Goal: Task Accomplishment & Management: Use online tool/utility

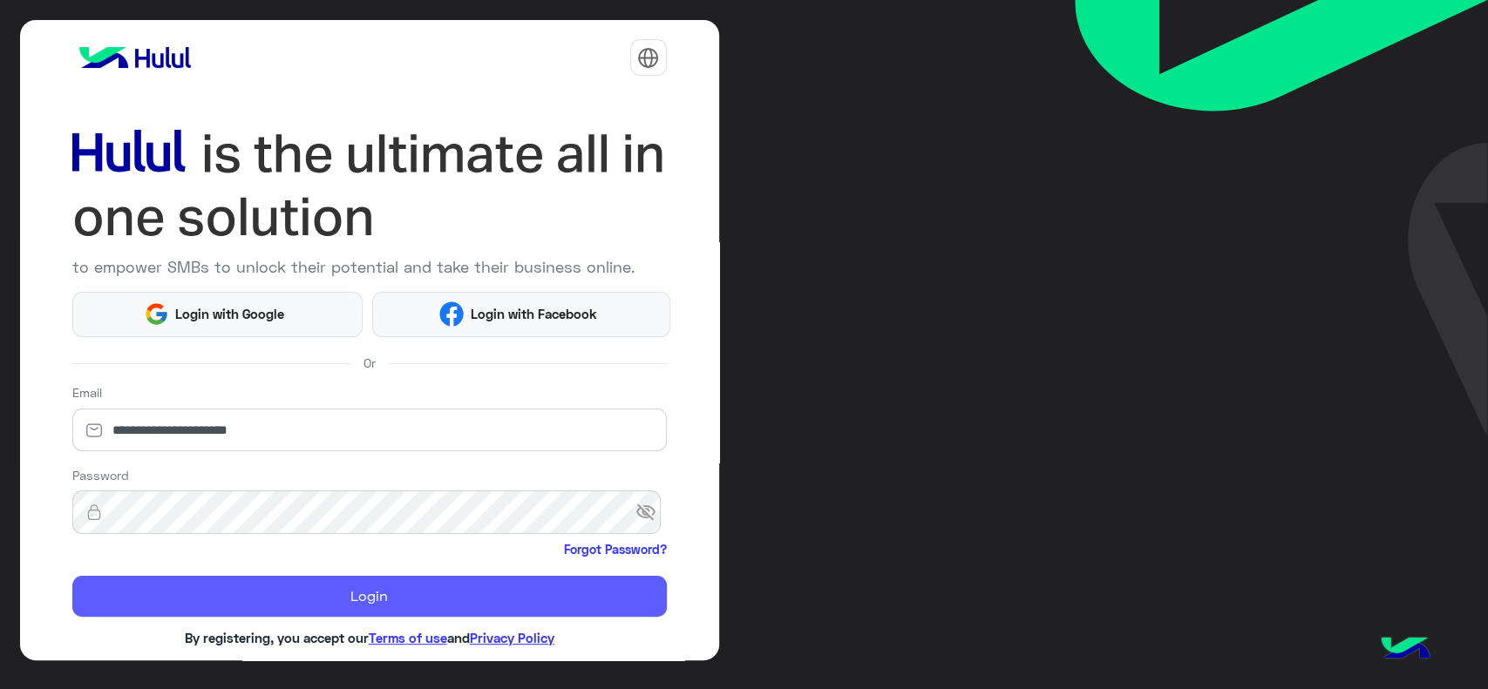
click at [307, 588] on button "Login" at bounding box center [369, 597] width 594 height 42
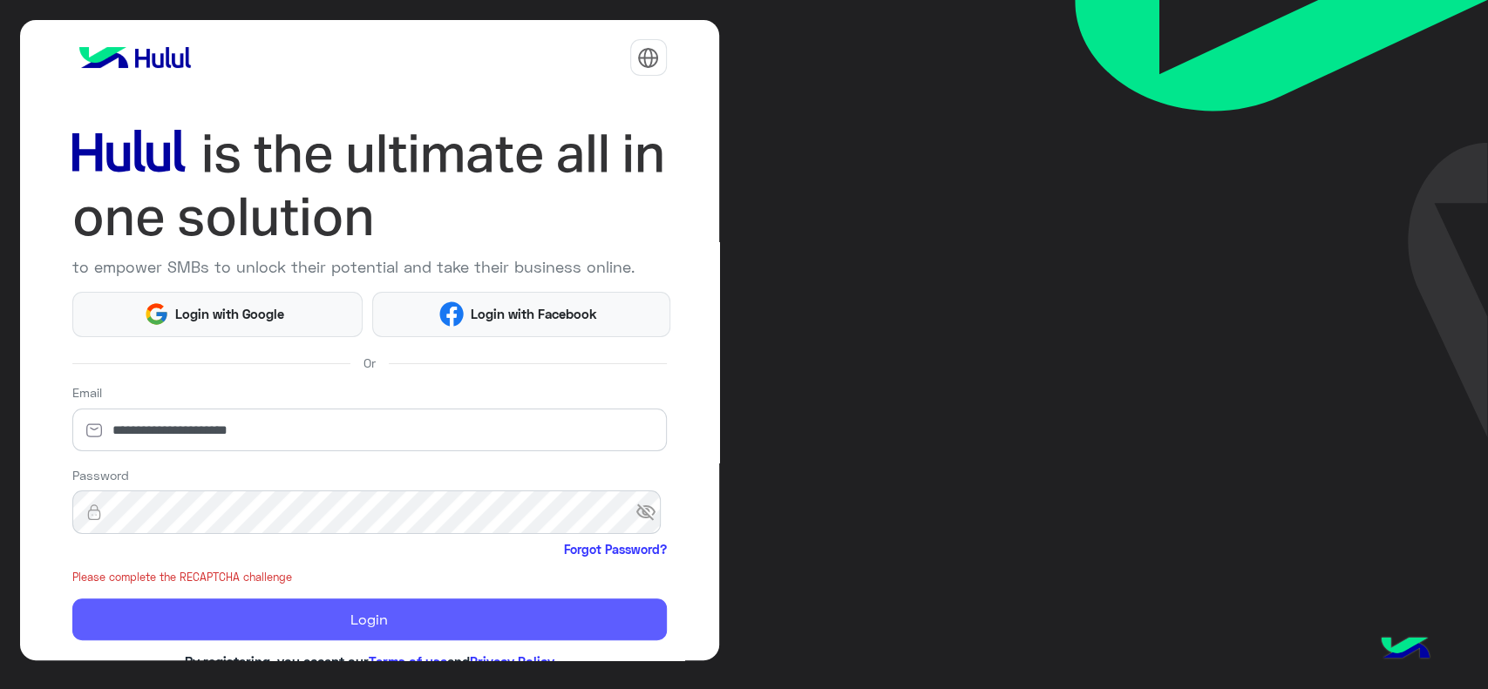
click at [293, 618] on button "Login" at bounding box center [369, 620] width 594 height 42
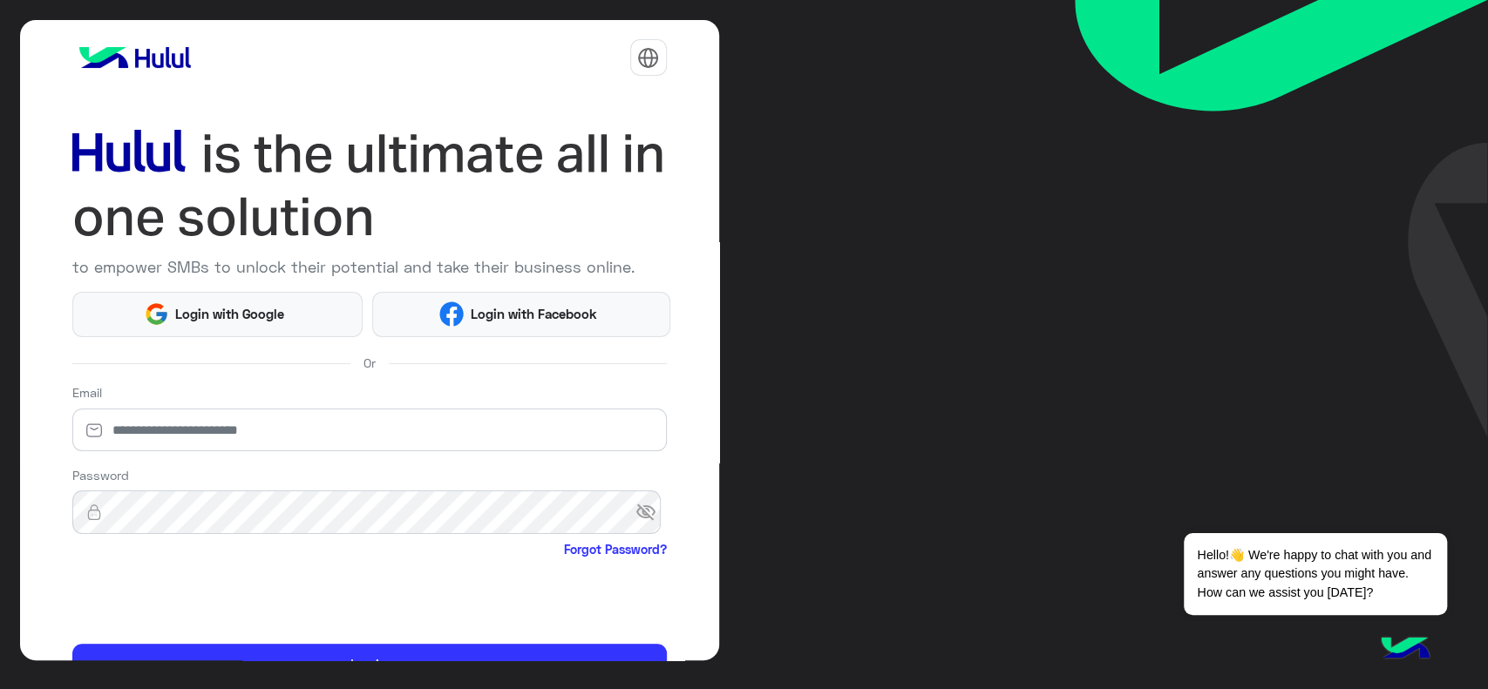
scroll to position [92, 0]
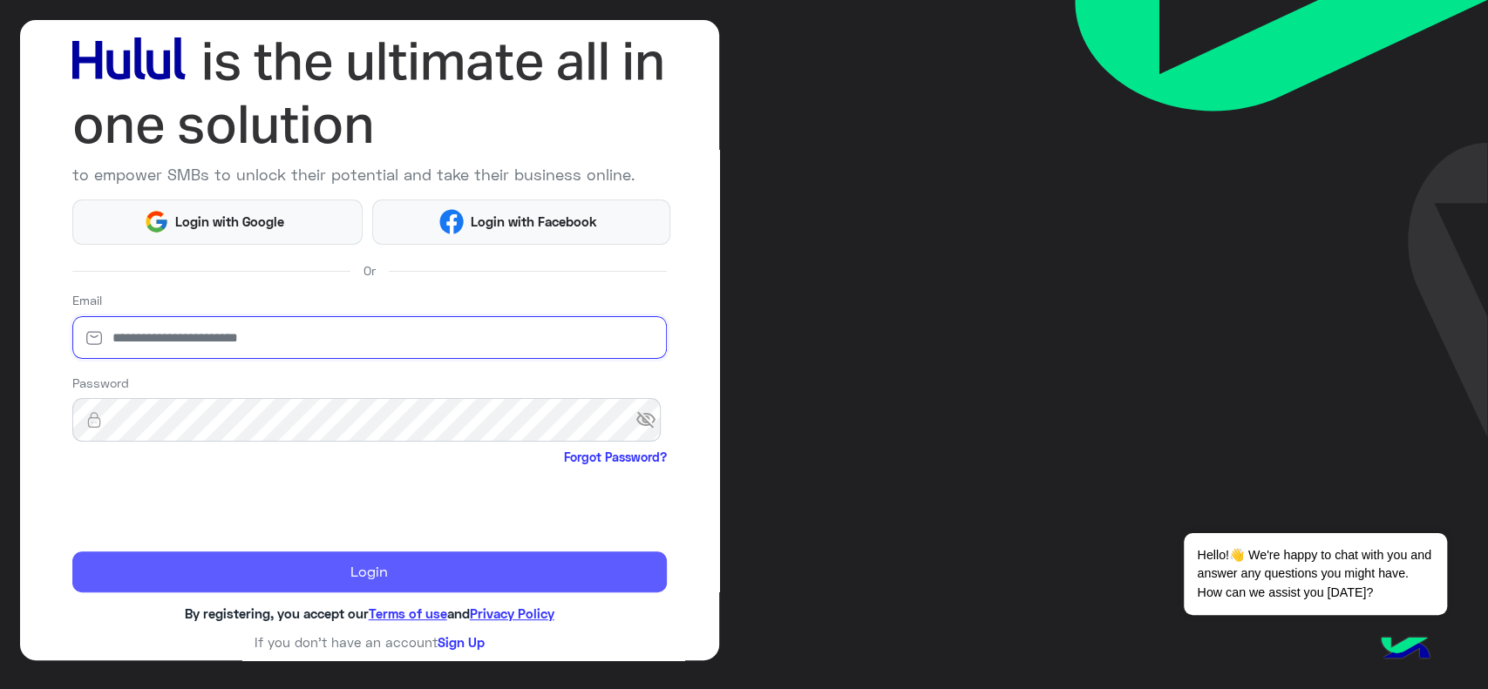
type input "**********"
click at [275, 562] on button "Login" at bounding box center [369, 573] width 594 height 42
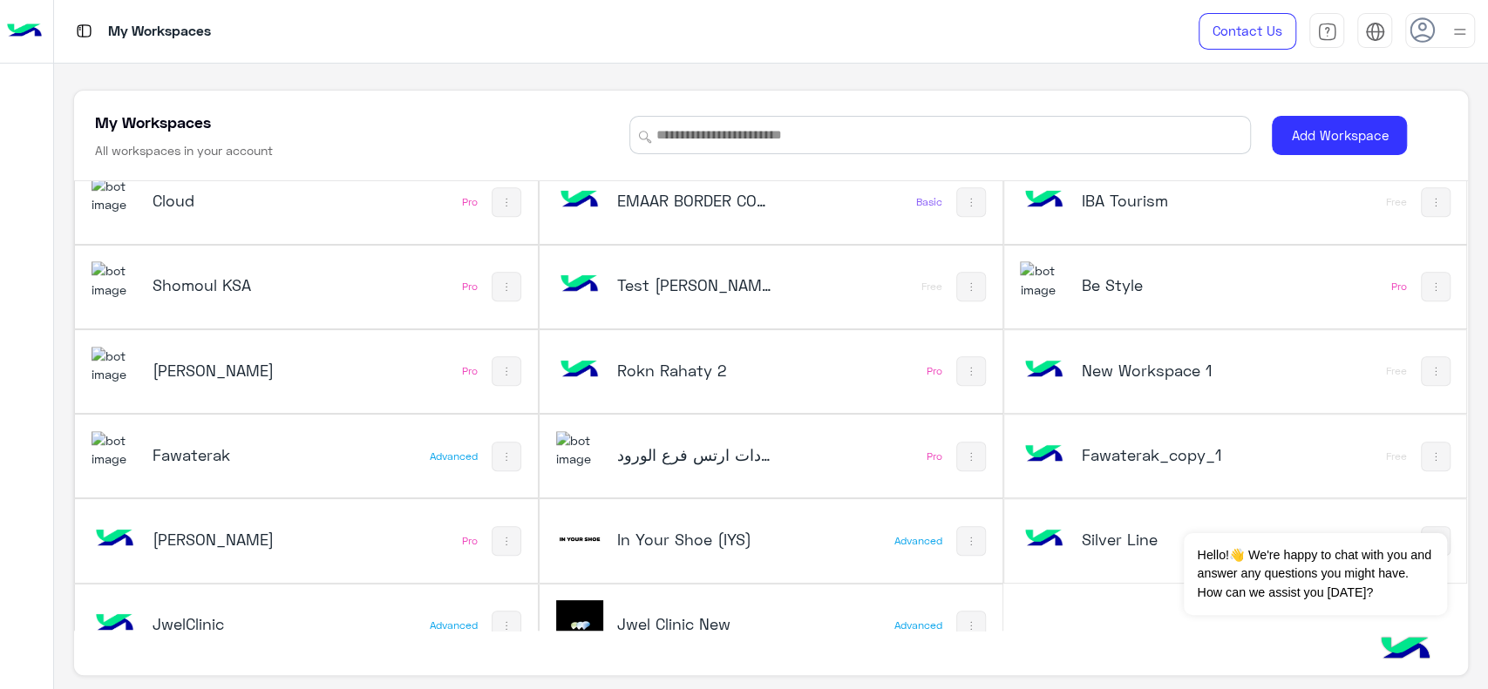
scroll to position [817, 0]
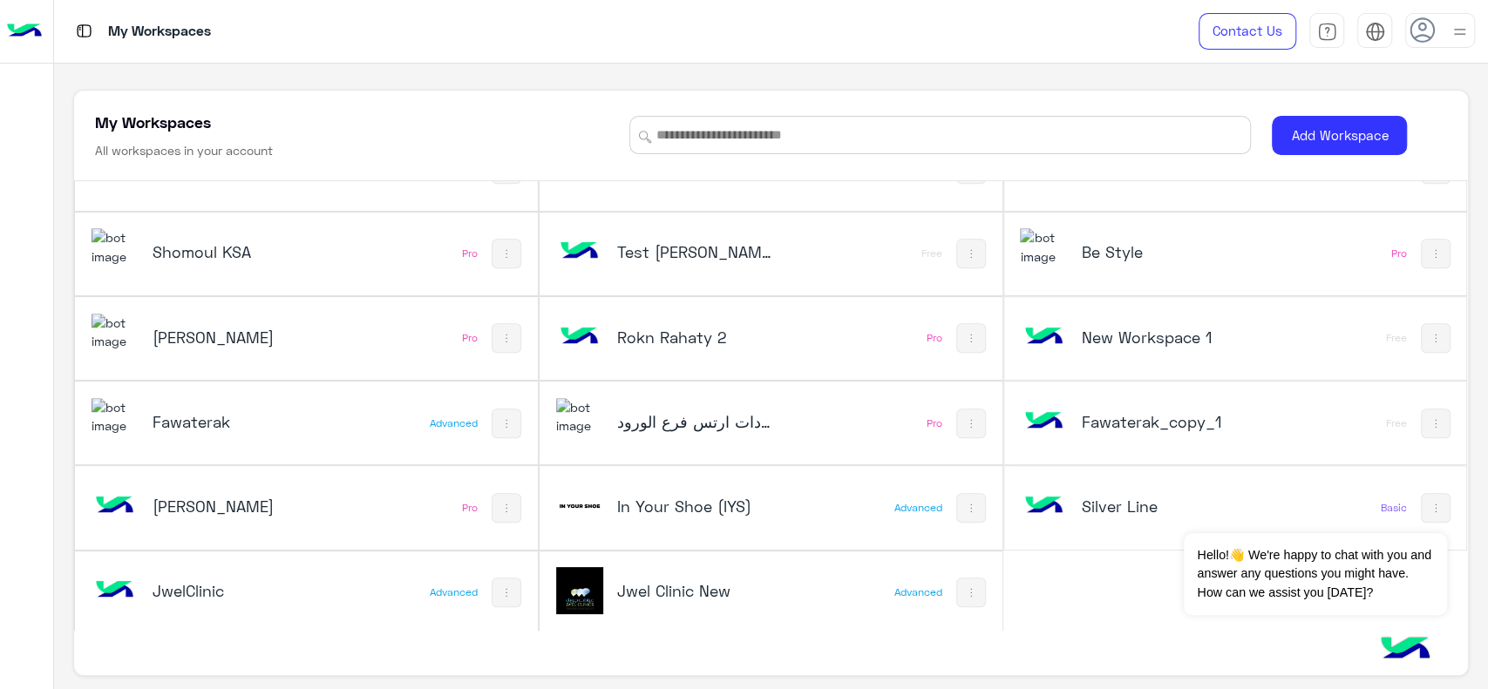
click at [688, 580] on h5 "Jwel Clinic New" at bounding box center [694, 590] width 155 height 21
